Goal: Information Seeking & Learning: Find specific fact

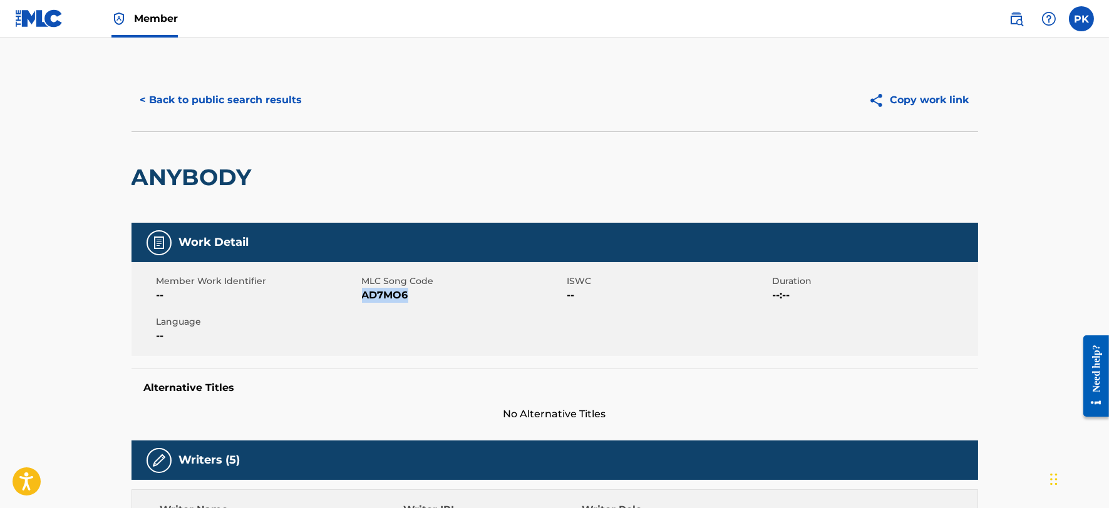
click at [226, 96] on button "< Back to public search results" at bounding box center [221, 100] width 180 height 31
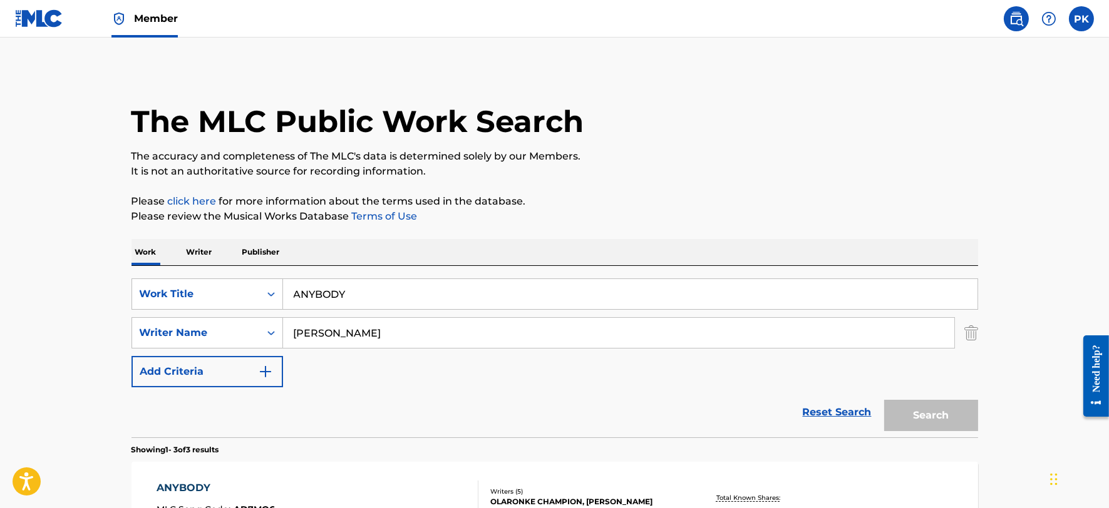
scroll to position [272, 0]
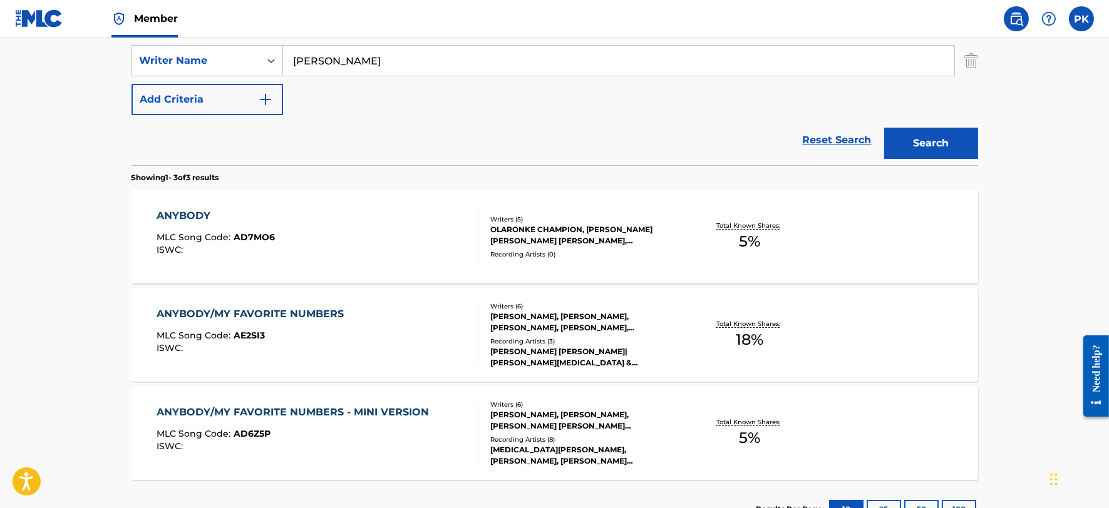
click at [411, 69] on input "[PERSON_NAME]" at bounding box center [618, 61] width 671 height 30
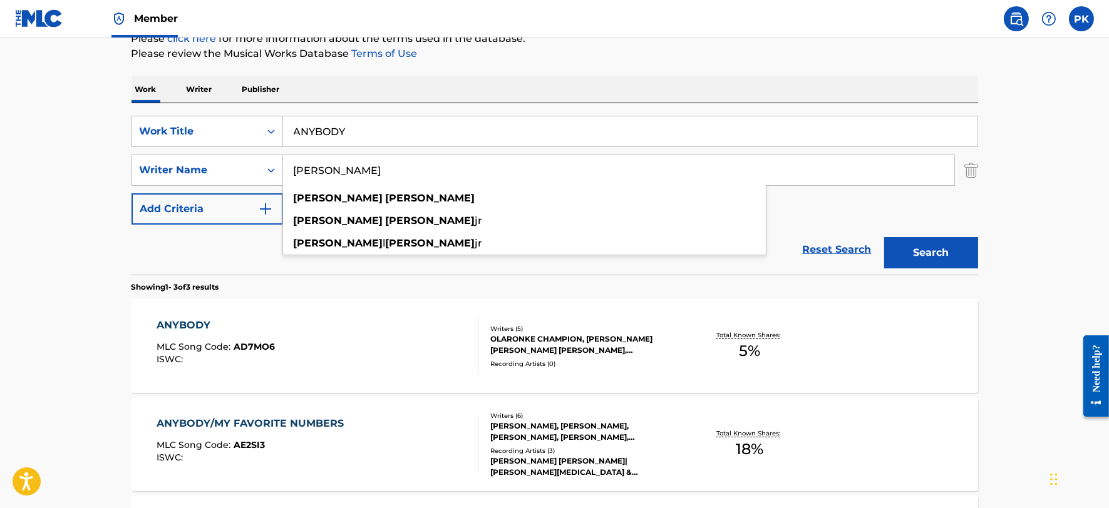
scroll to position [69, 0]
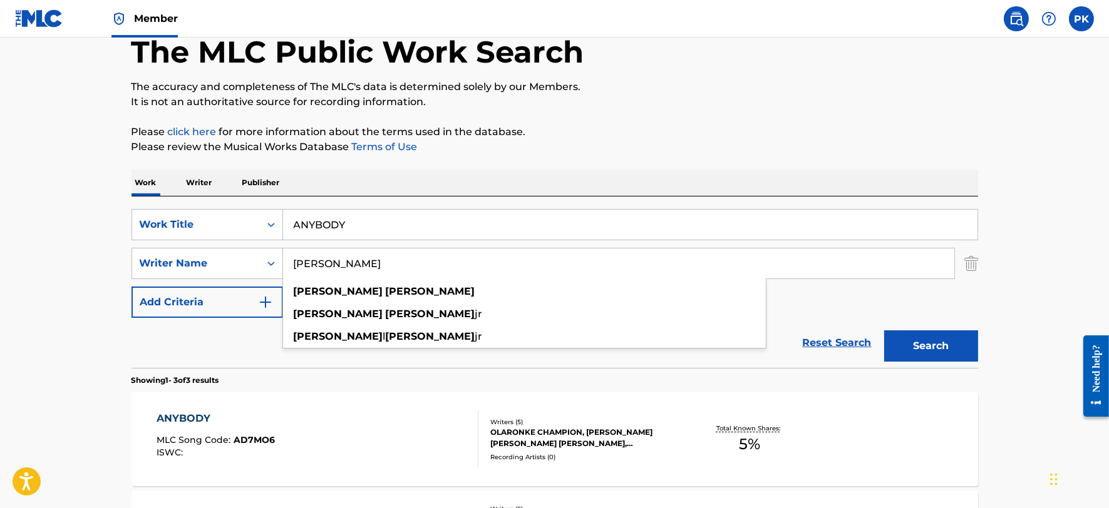
type input "[PERSON_NAME]"
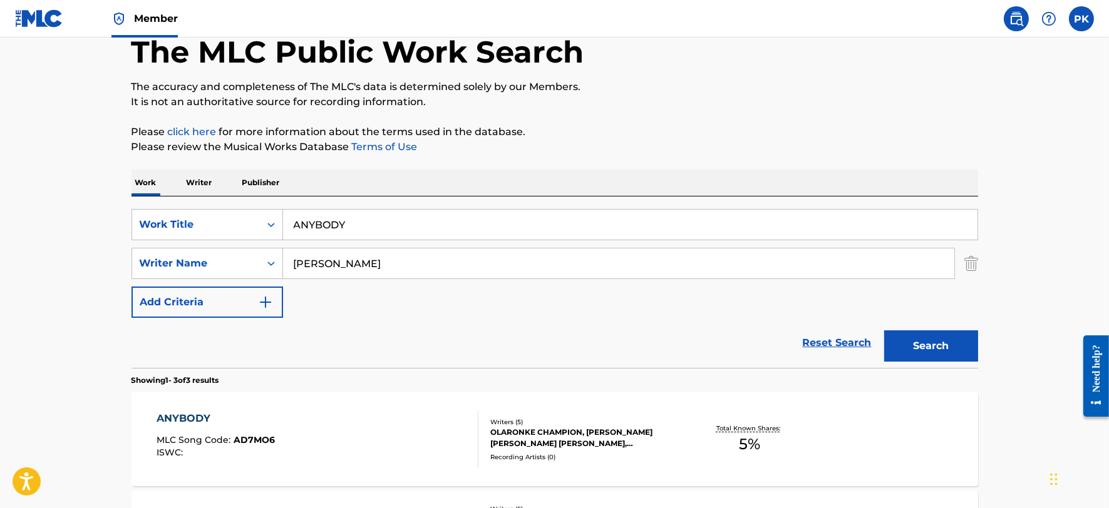
click at [359, 210] on input "ANYBODY" at bounding box center [630, 225] width 694 height 30
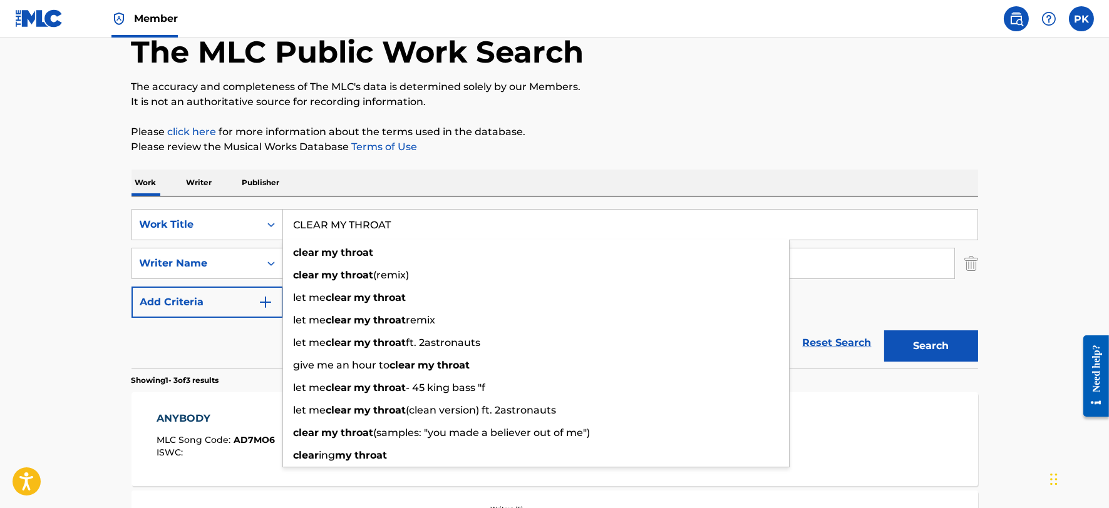
type input "CLEAR MY THROAT"
click at [884, 331] on button "Search" at bounding box center [931, 346] width 94 height 31
